Goal: Task Accomplishment & Management: Manage account settings

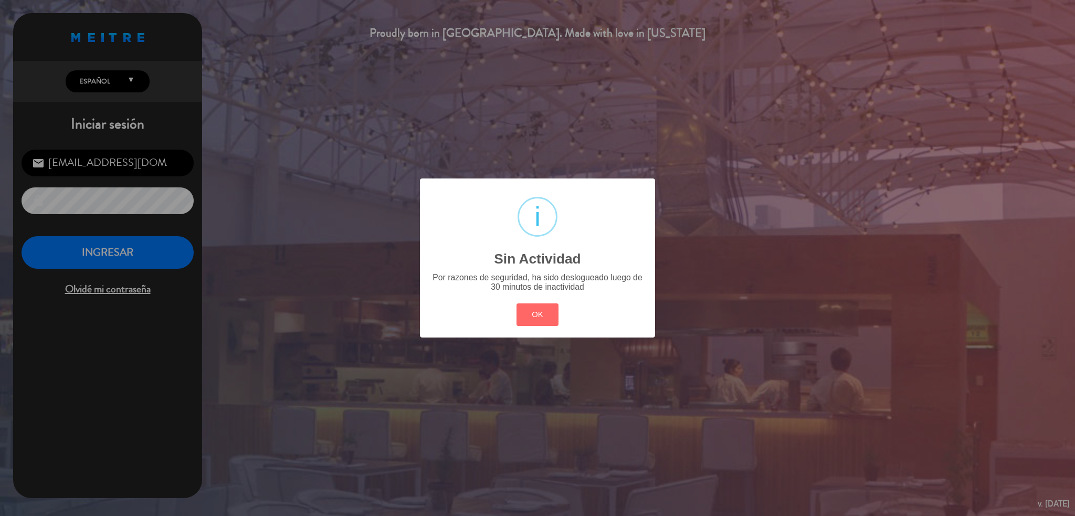
click at [528, 326] on div "OK Cancel" at bounding box center [537, 314] width 47 height 27
click at [537, 310] on button "OK" at bounding box center [538, 315] width 43 height 23
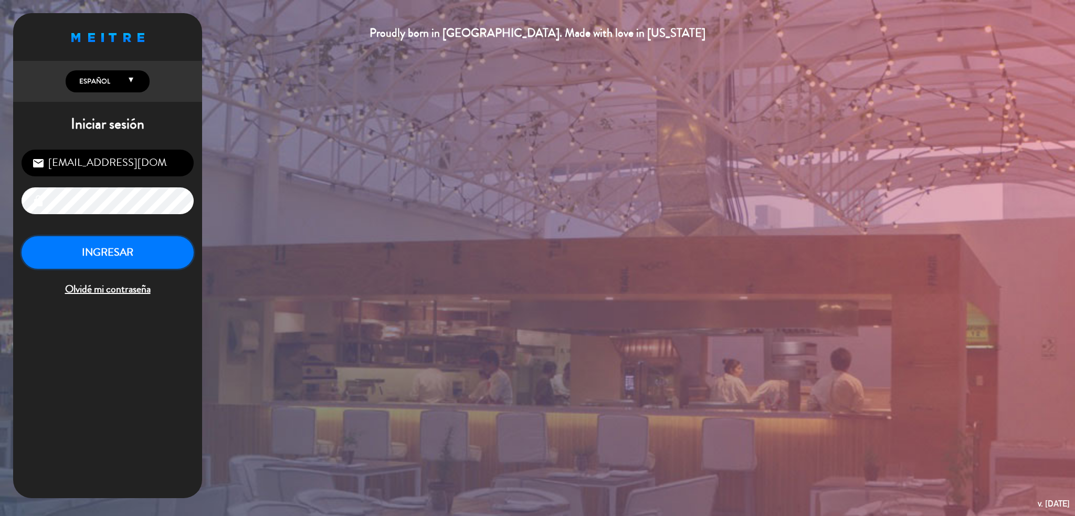
click at [161, 255] on button "INGRESAR" at bounding box center [108, 252] width 172 height 33
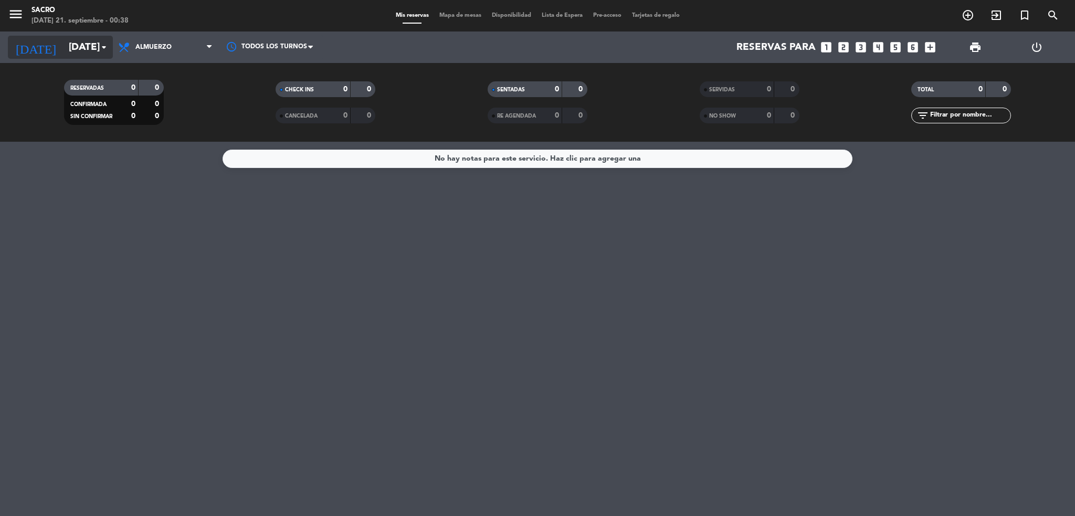
click at [87, 51] on input "[DATE]" at bounding box center [127, 47] width 127 height 22
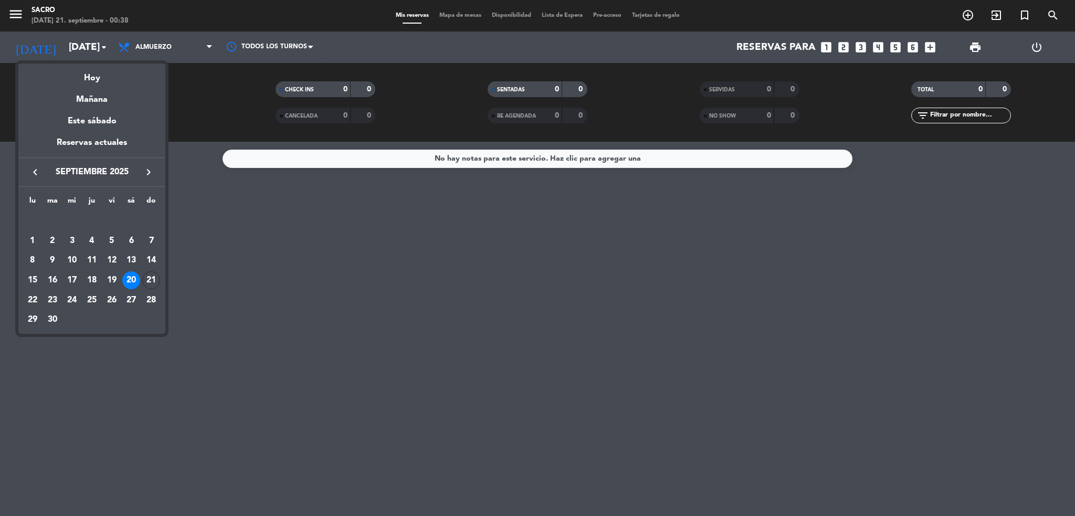
drag, startPoint x: 194, startPoint y: 213, endPoint x: 198, endPoint y: 112, distance: 100.9
click at [195, 213] on div at bounding box center [537, 258] width 1075 height 516
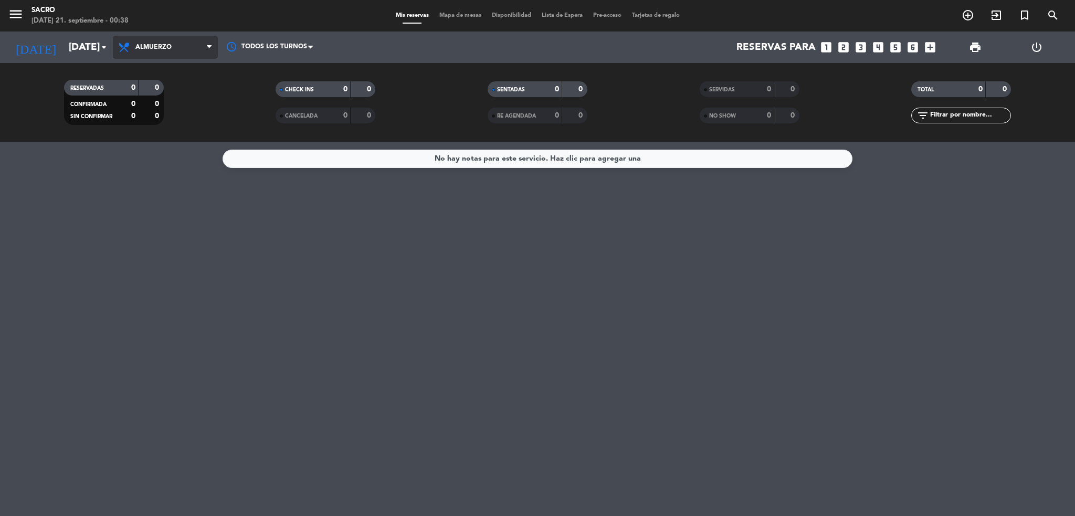
click at [188, 50] on span "Almuerzo" at bounding box center [165, 47] width 105 height 23
click at [170, 122] on div "menu [PERSON_NAME][DATE] 21. septiembre - 00:38 Mis reservas Mapa de mesas Disp…" at bounding box center [537, 71] width 1075 height 142
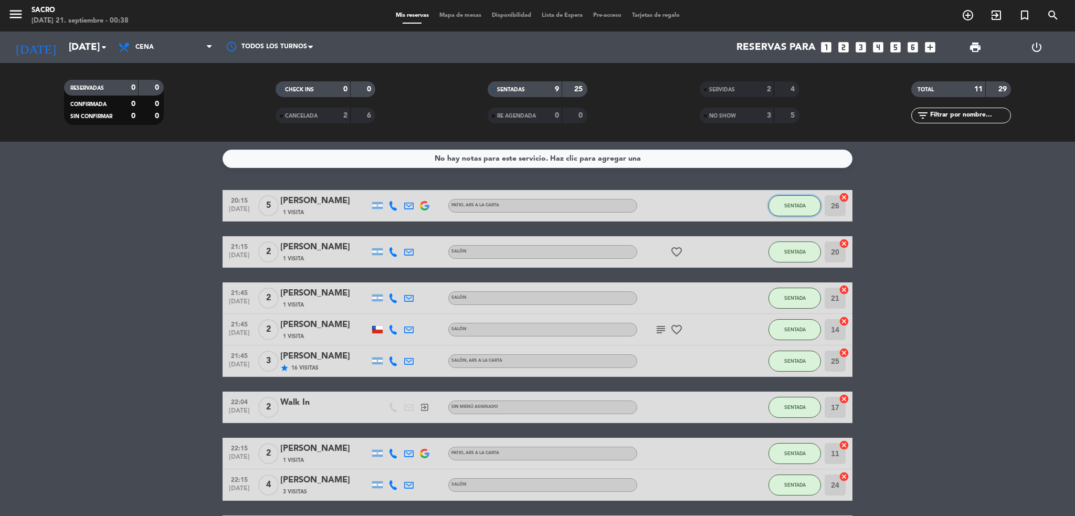
click at [790, 210] on button "SENTADA" at bounding box center [795, 205] width 53 height 21
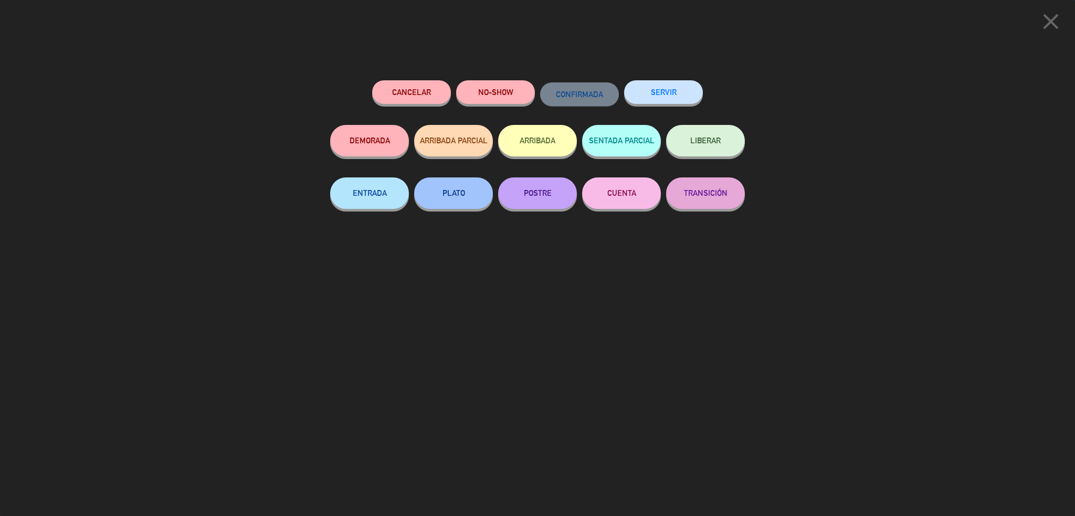
click at [664, 97] on button "SERVIR" at bounding box center [663, 92] width 79 height 24
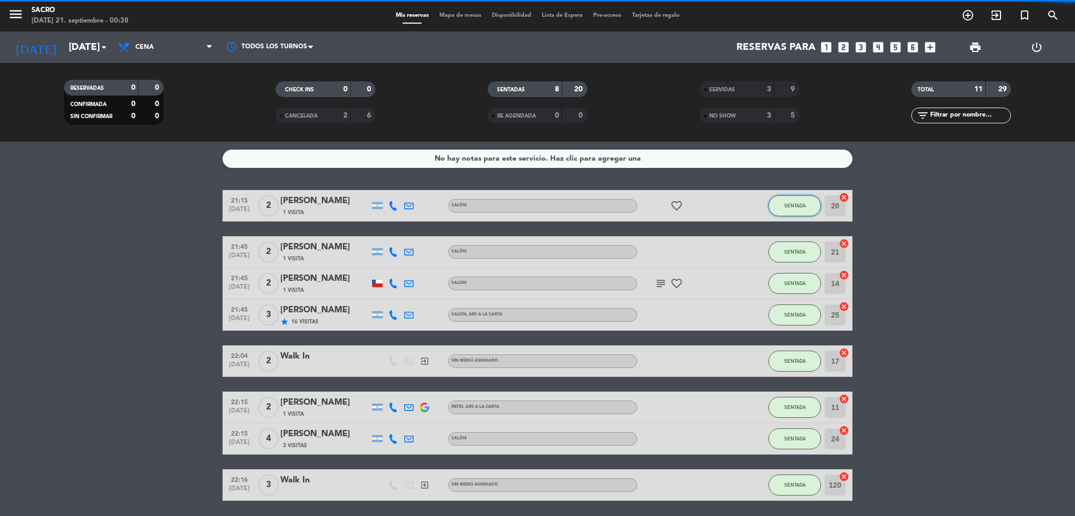
click at [790, 210] on button "SENTADA" at bounding box center [795, 205] width 53 height 21
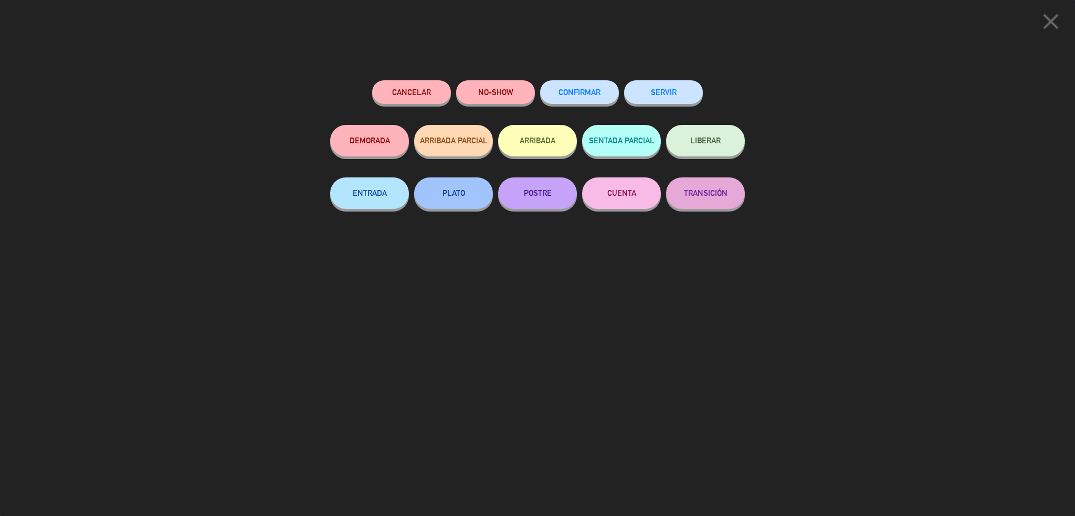
drag, startPoint x: 671, startPoint y: 101, endPoint x: 685, endPoint y: 117, distance: 20.8
click at [672, 101] on button "SERVIR" at bounding box center [663, 92] width 79 height 24
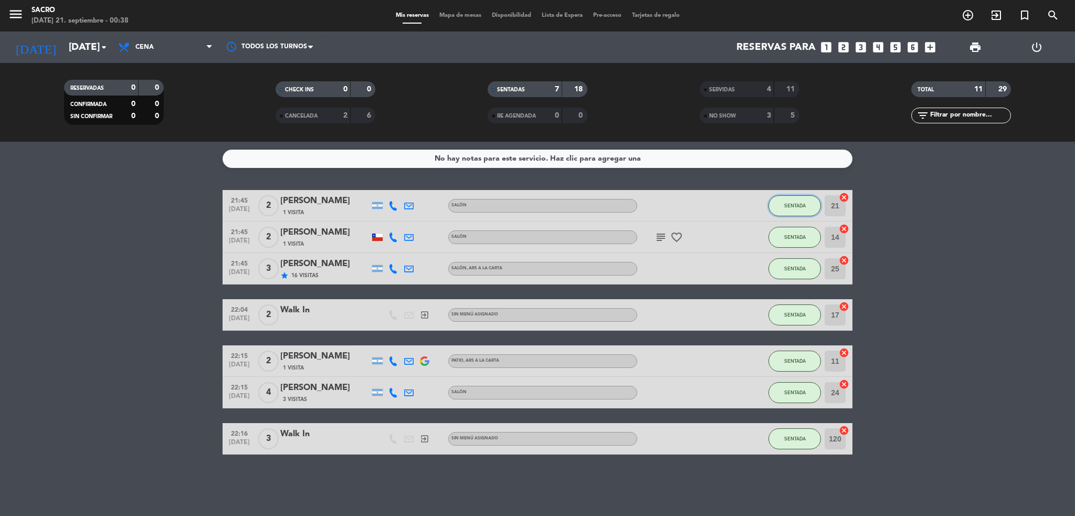
click at [792, 198] on button "SENTADA" at bounding box center [795, 205] width 53 height 21
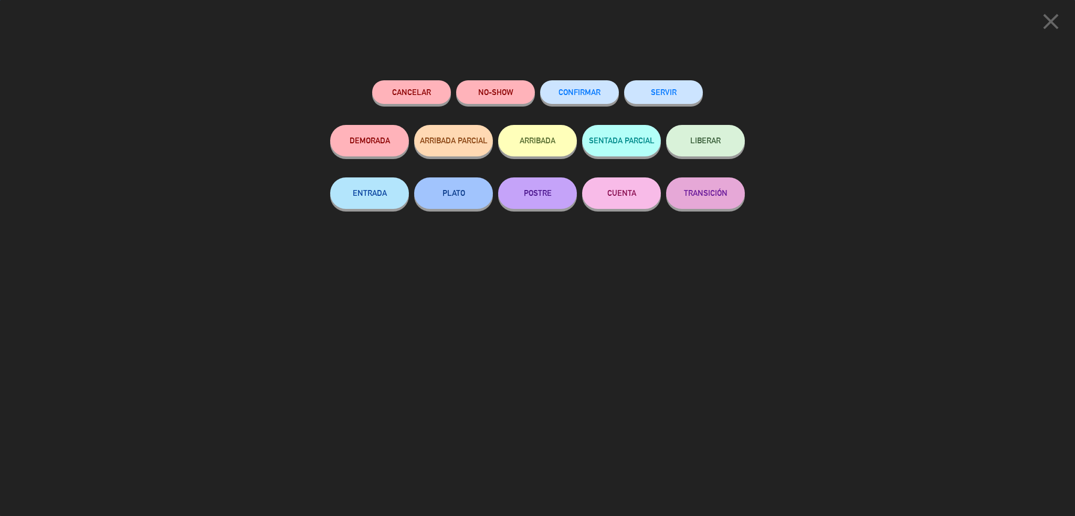
click at [662, 89] on button "SERVIR" at bounding box center [663, 92] width 79 height 24
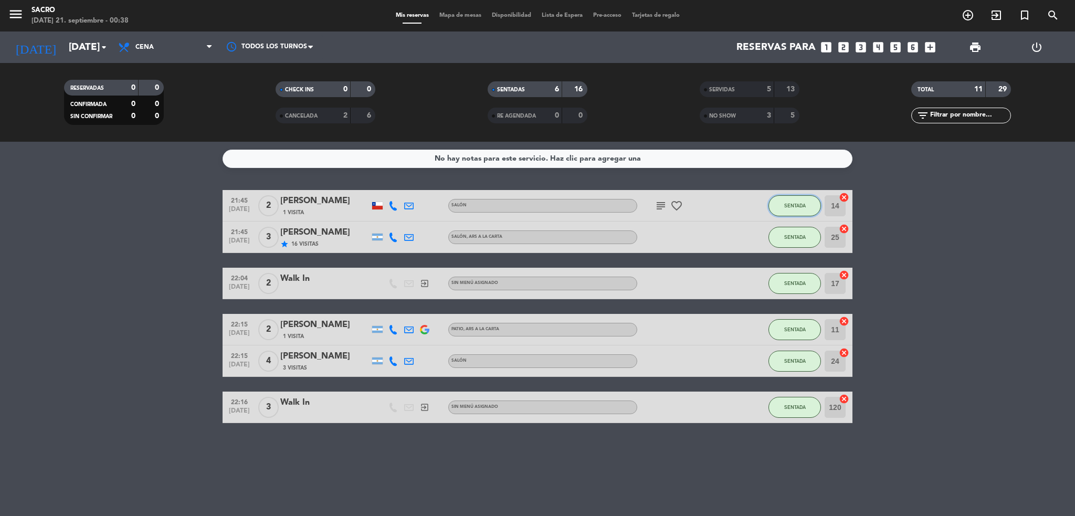
click at [800, 206] on span "SENTADA" at bounding box center [796, 206] width 22 height 6
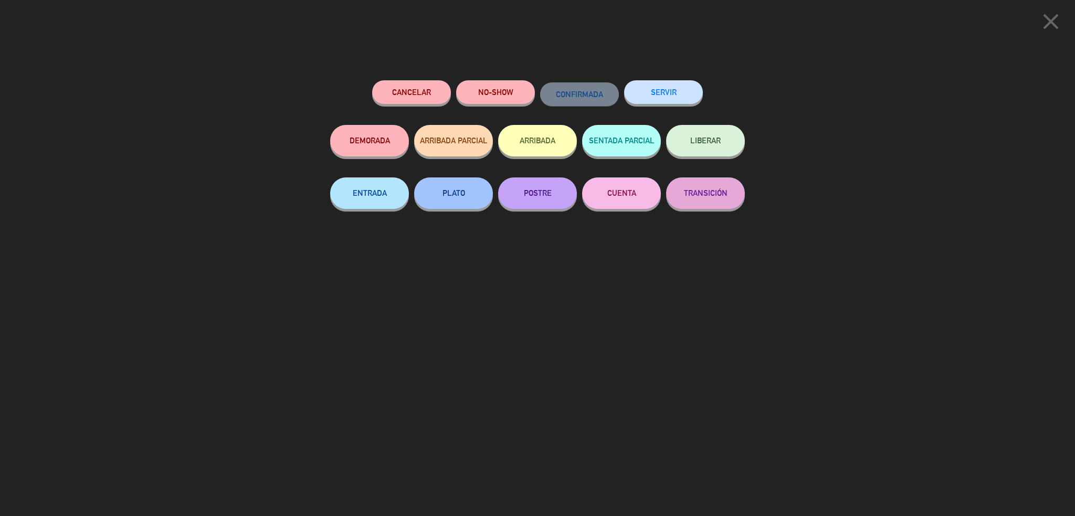
click at [675, 92] on button "SERVIR" at bounding box center [663, 92] width 79 height 24
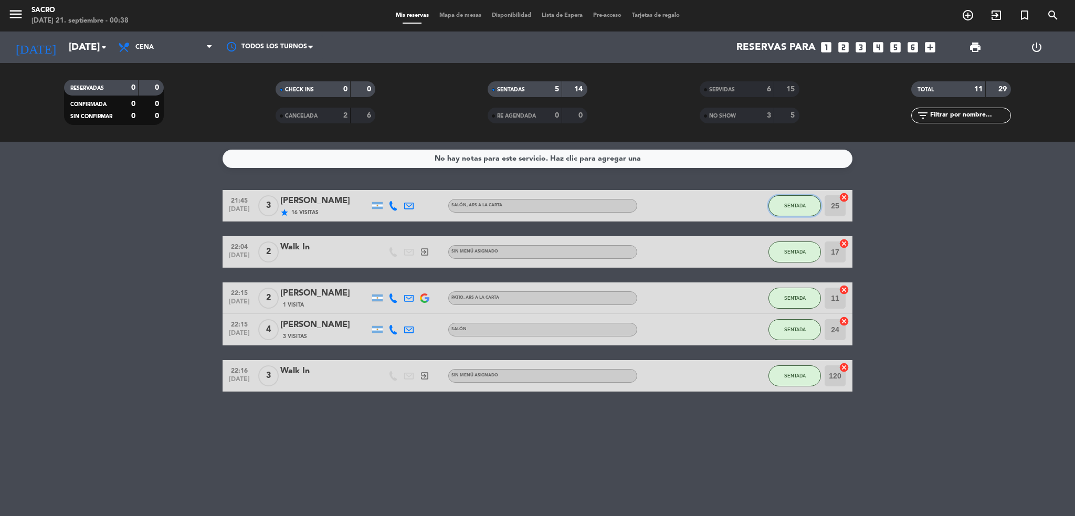
click at [777, 198] on button "SENTADA" at bounding box center [795, 205] width 53 height 21
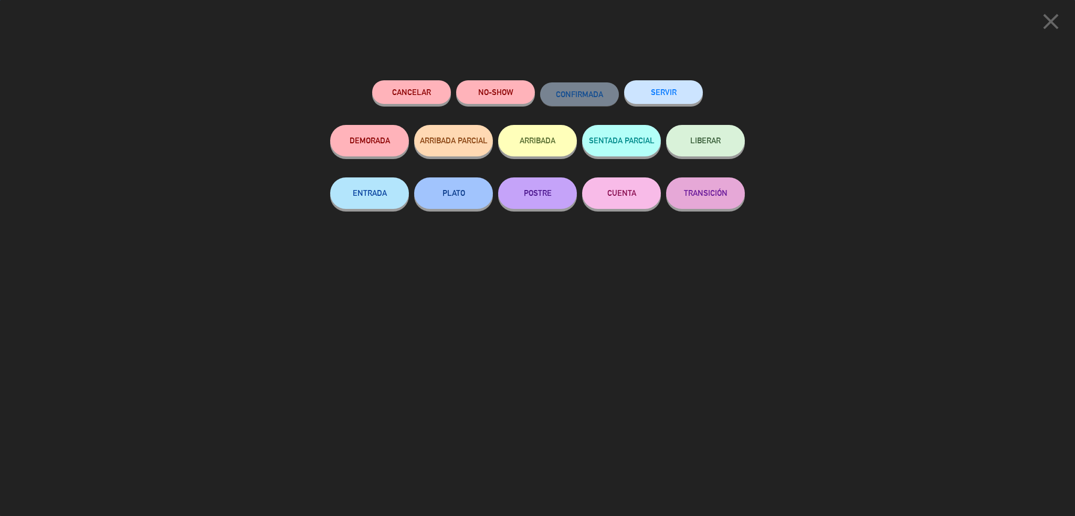
click at [691, 83] on button "SERVIR" at bounding box center [663, 92] width 79 height 24
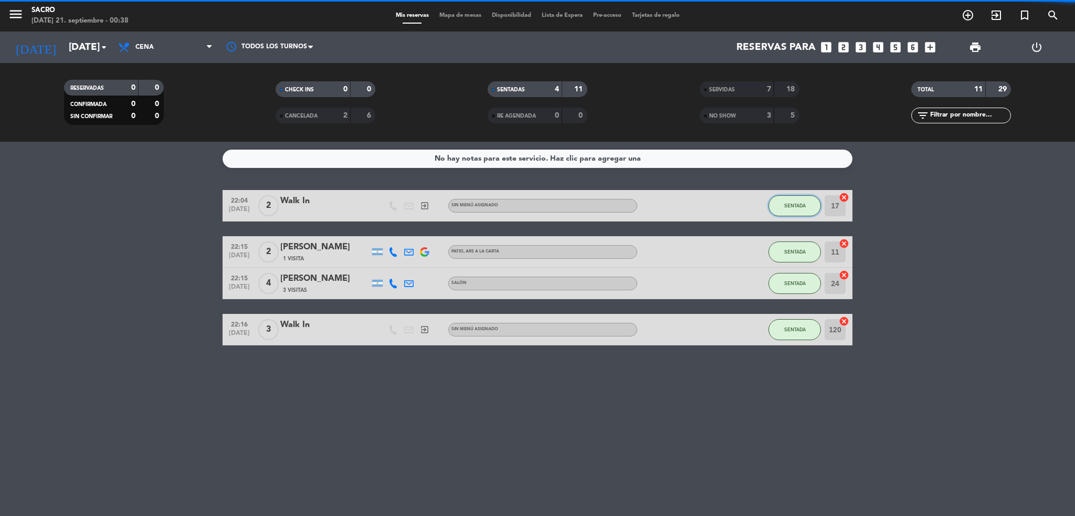
click at [804, 196] on button "SENTADA" at bounding box center [795, 205] width 53 height 21
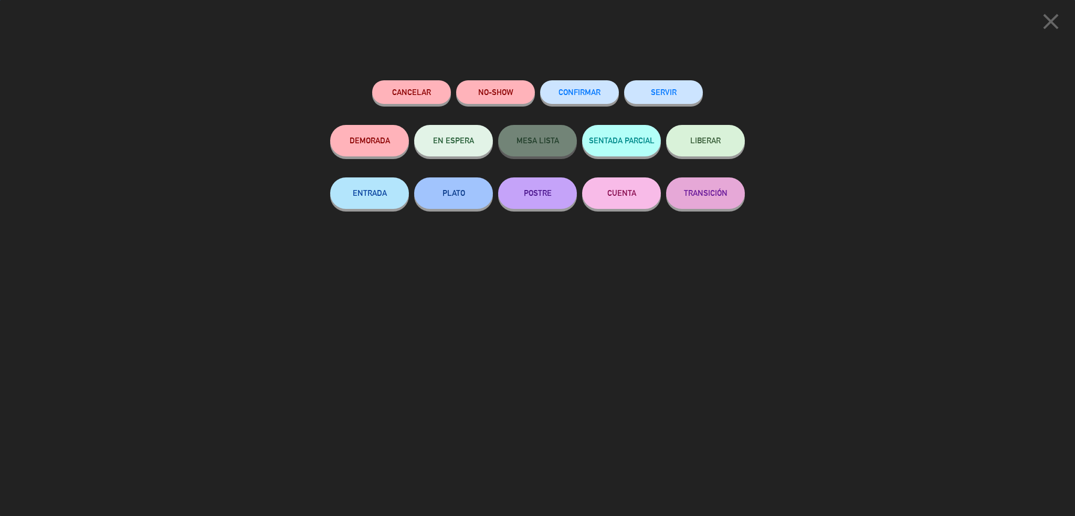
click at [656, 94] on button "SERVIR" at bounding box center [663, 92] width 79 height 24
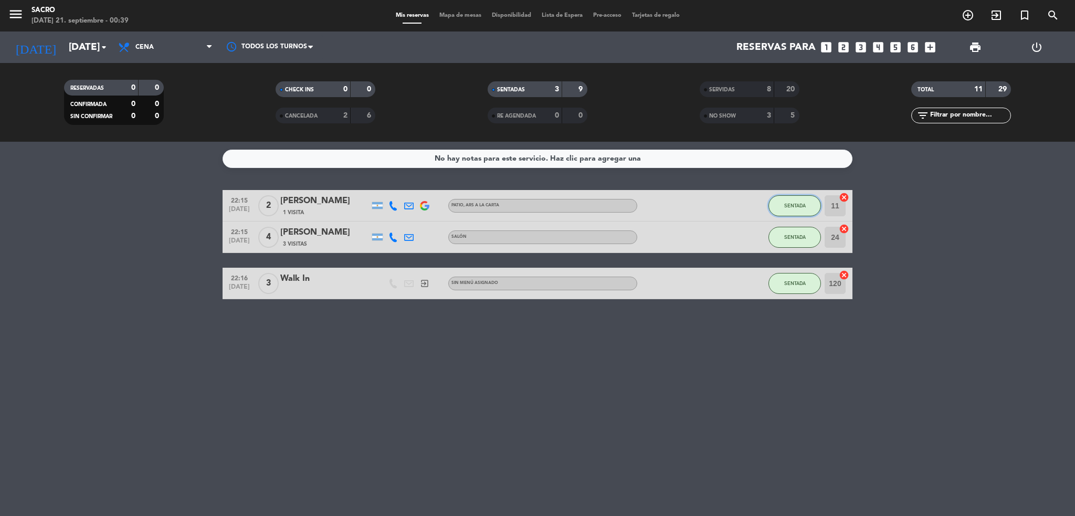
click at [807, 203] on button "SENTADA" at bounding box center [795, 205] width 53 height 21
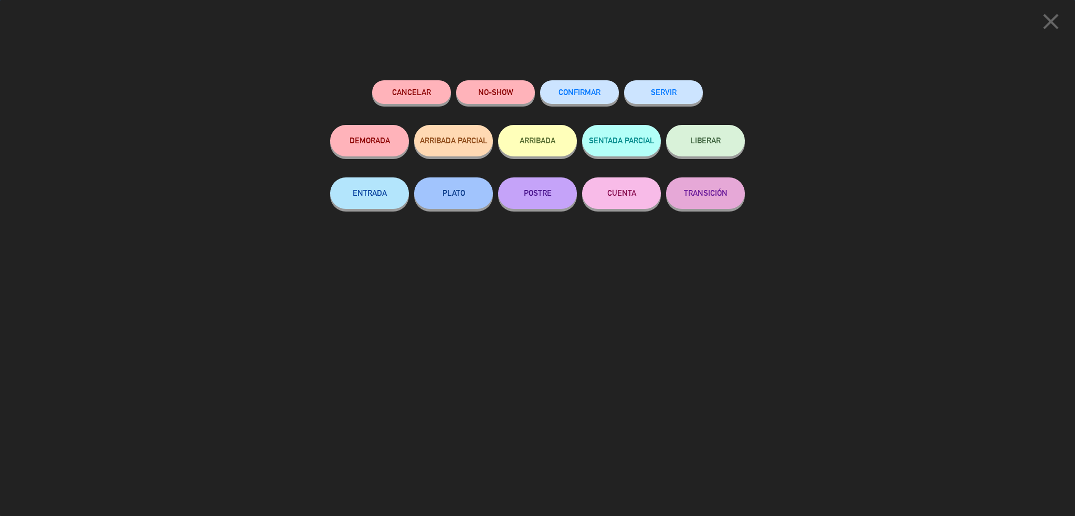
click at [681, 86] on button "SERVIR" at bounding box center [663, 92] width 79 height 24
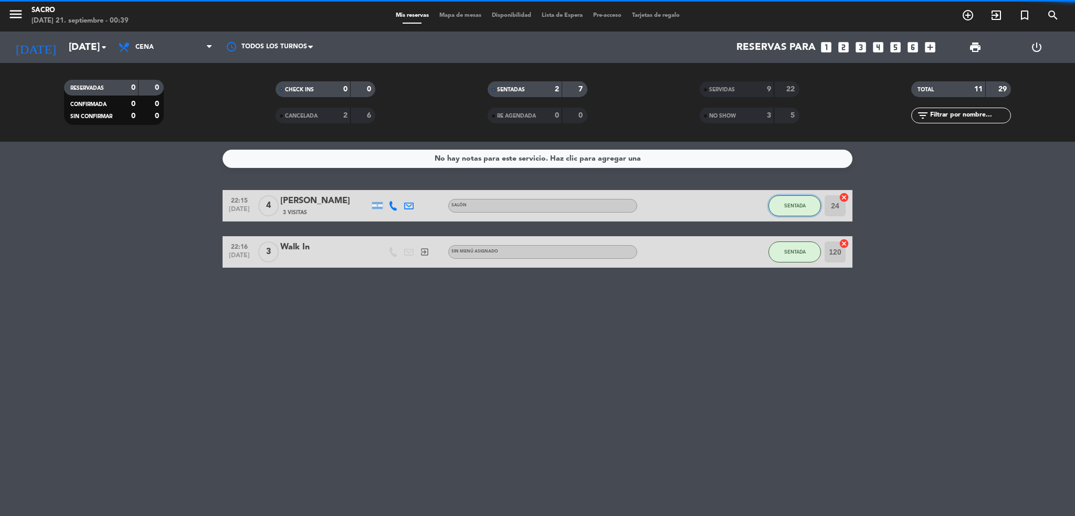
click at [797, 207] on span "SENTADA" at bounding box center [796, 206] width 22 height 6
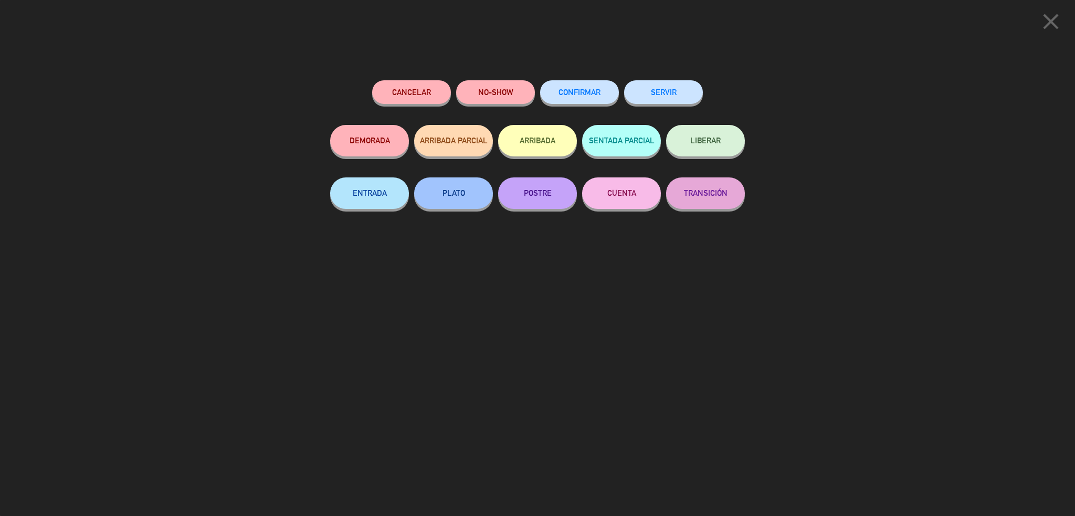
click at [690, 89] on button "SERVIR" at bounding box center [663, 92] width 79 height 24
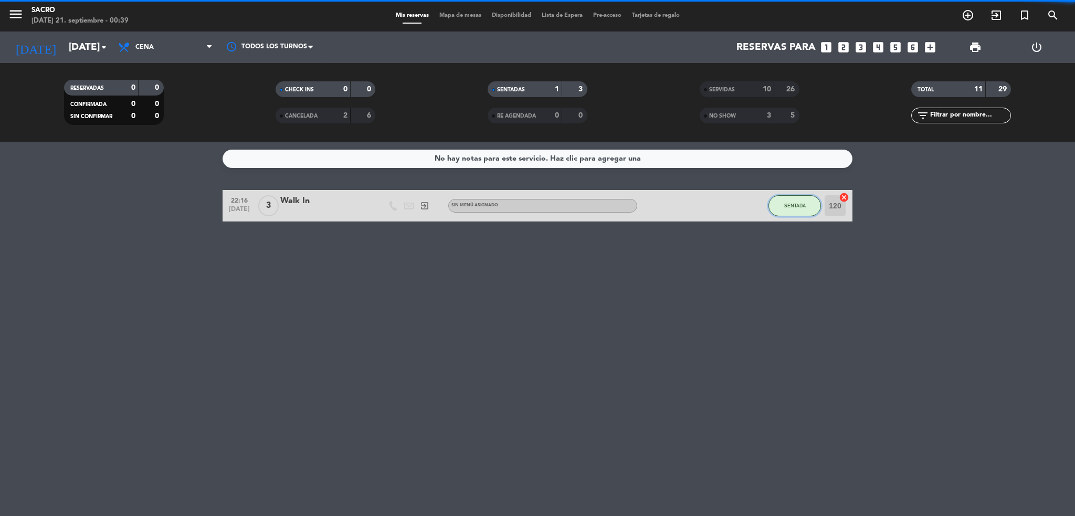
click at [803, 205] on span "SENTADA" at bounding box center [796, 206] width 22 height 6
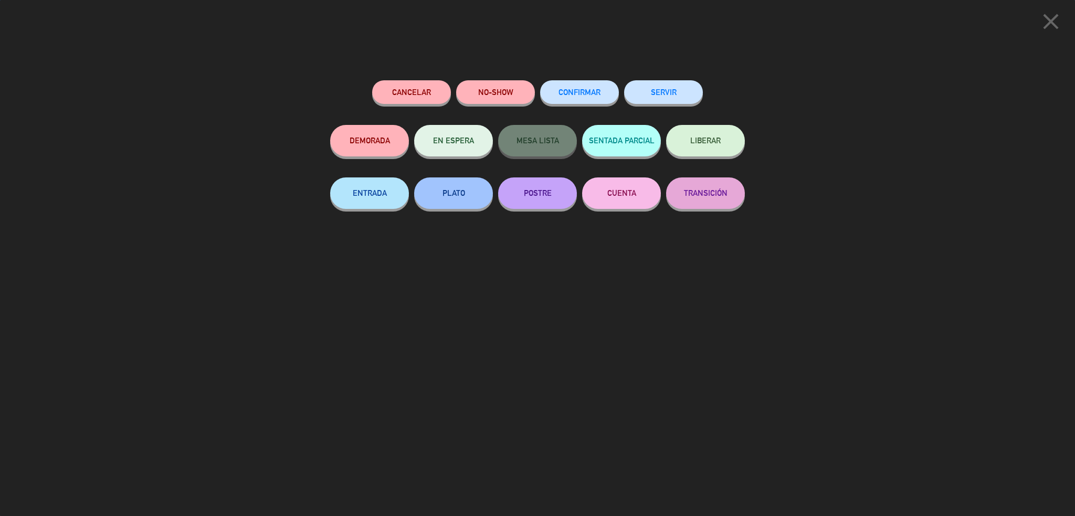
click at [691, 92] on button "SERVIR" at bounding box center [663, 92] width 79 height 24
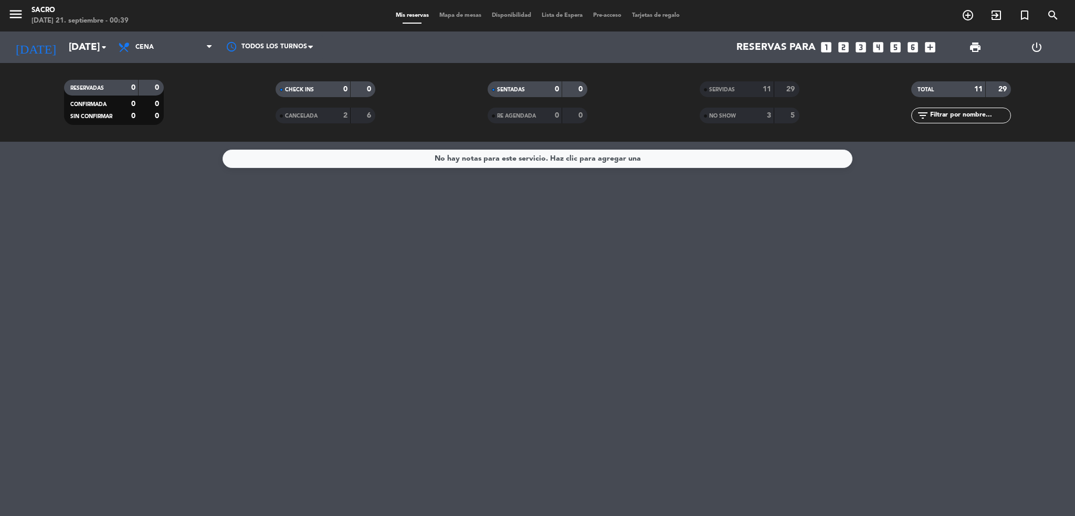
click at [794, 87] on strong "29" at bounding box center [792, 89] width 11 height 7
